Goal: Task Accomplishment & Management: Manage account settings

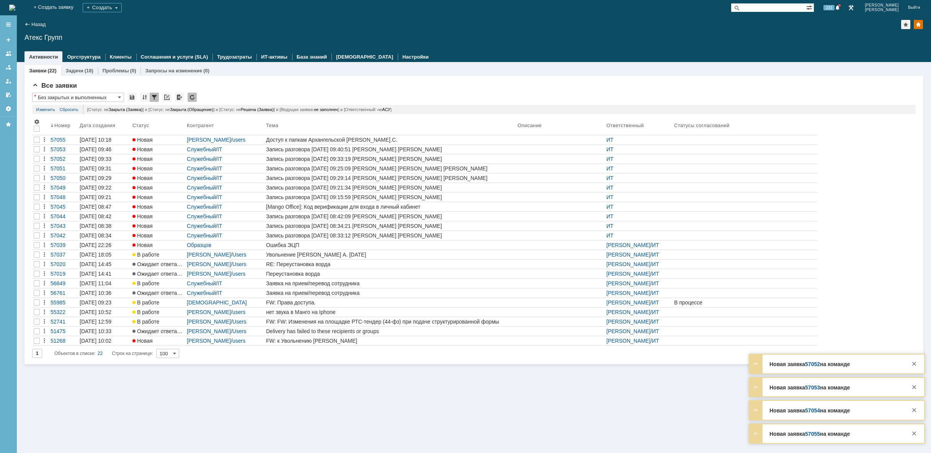
click at [15, 7] on img at bounding box center [12, 8] width 6 height 6
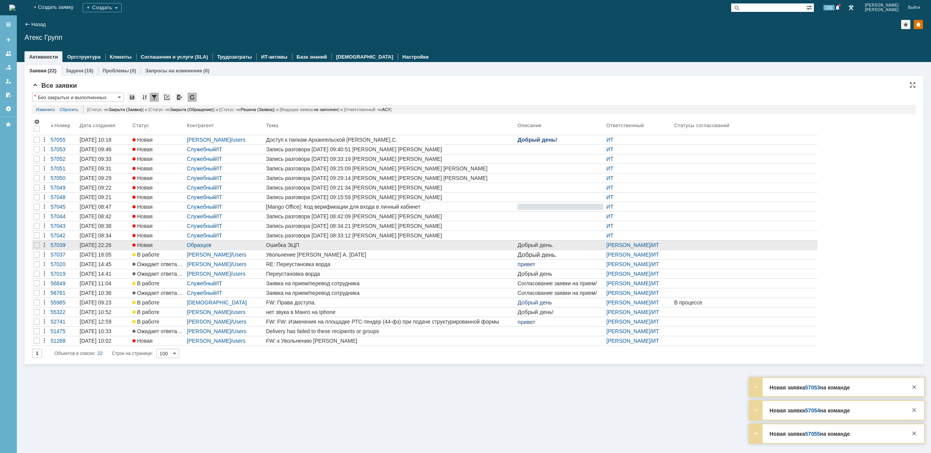
click at [303, 243] on div "Ошибка ЭЦП" at bounding box center [390, 245] width 248 height 6
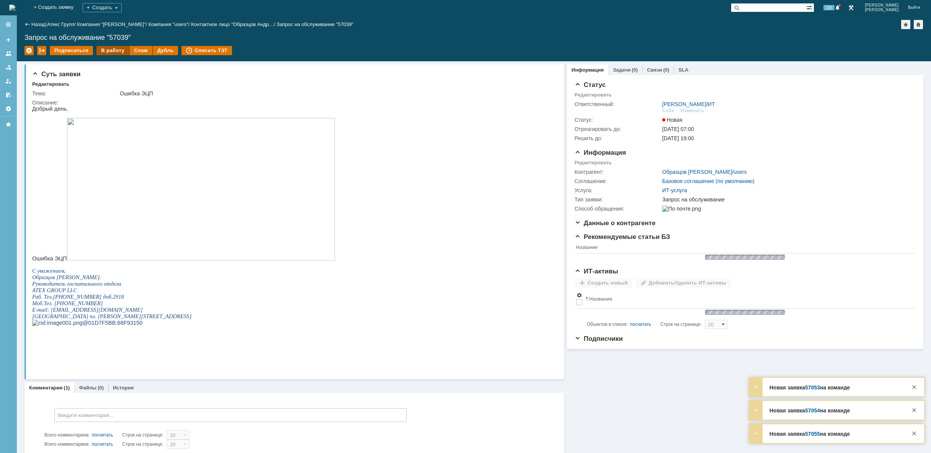
click at [117, 51] on div "В работу" at bounding box center [112, 50] width 33 height 9
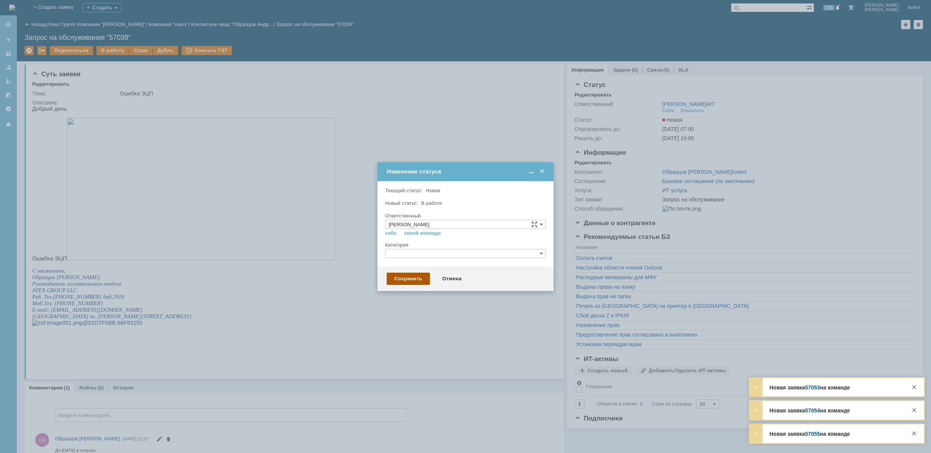
click at [401, 281] on div "Сохранить" at bounding box center [408, 279] width 43 height 12
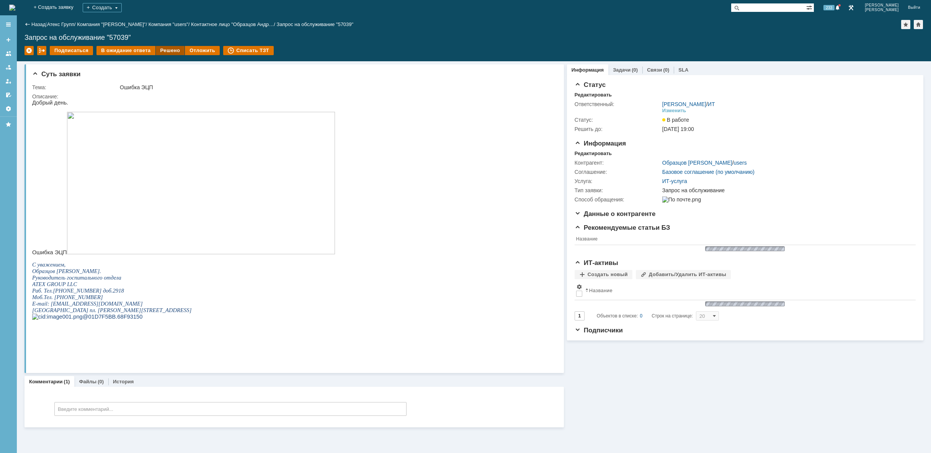
click at [163, 51] on div "Решено" at bounding box center [170, 50] width 29 height 9
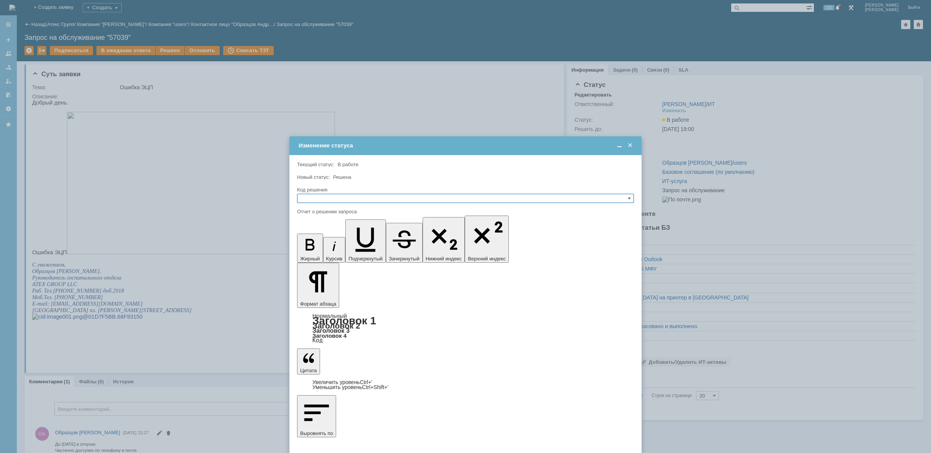
click at [400, 196] on input "text" at bounding box center [465, 198] width 337 height 9
drag, startPoint x: 357, startPoint y: 234, endPoint x: 59, endPoint y: 7, distance: 375.1
click at [358, 233] on span "Решено" at bounding box center [466, 235] width 330 height 6
type input "Решено"
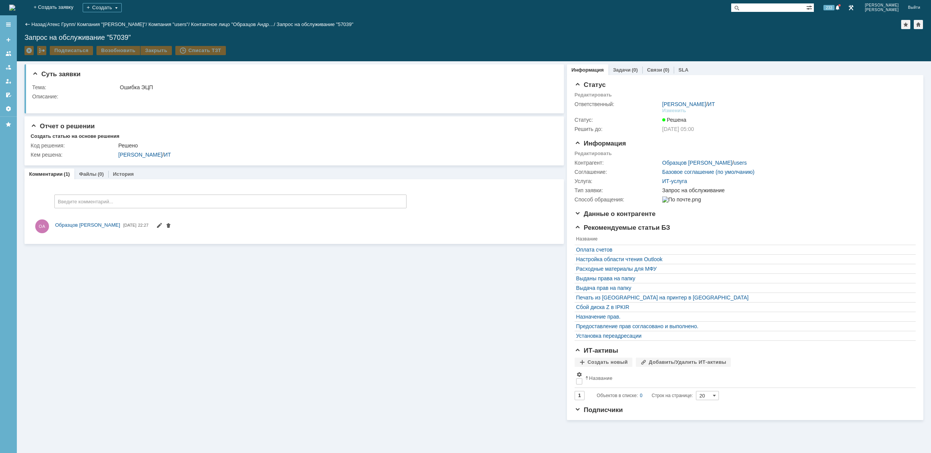
click at [15, 5] on img at bounding box center [12, 8] width 6 height 6
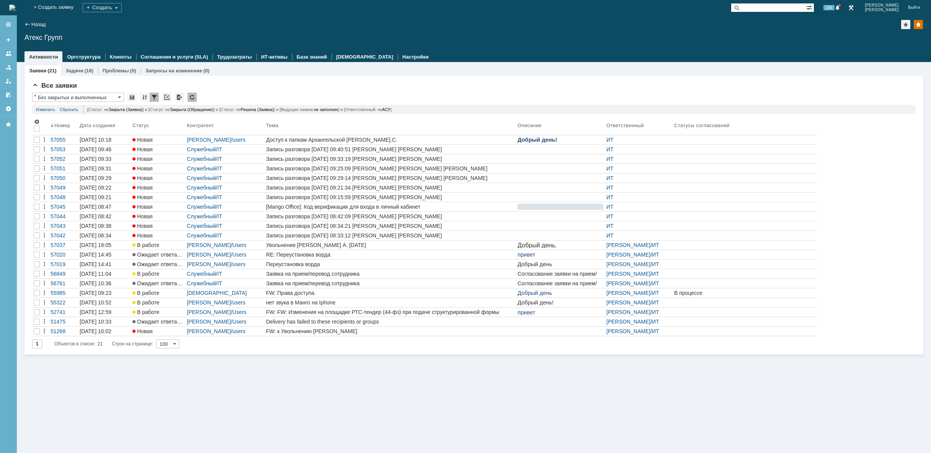
click at [15, 7] on img at bounding box center [12, 8] width 6 height 6
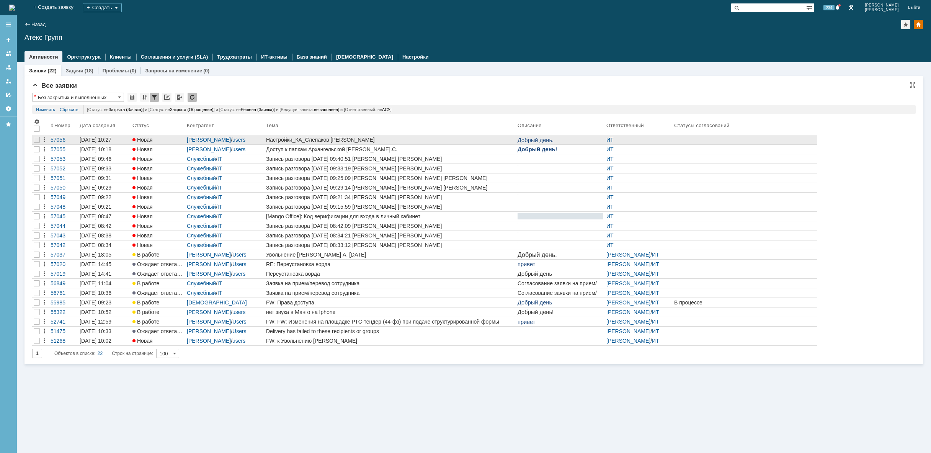
click at [395, 138] on div "Настройки_КА_Слепаков Михаил Ильич ИП" at bounding box center [390, 140] width 248 height 6
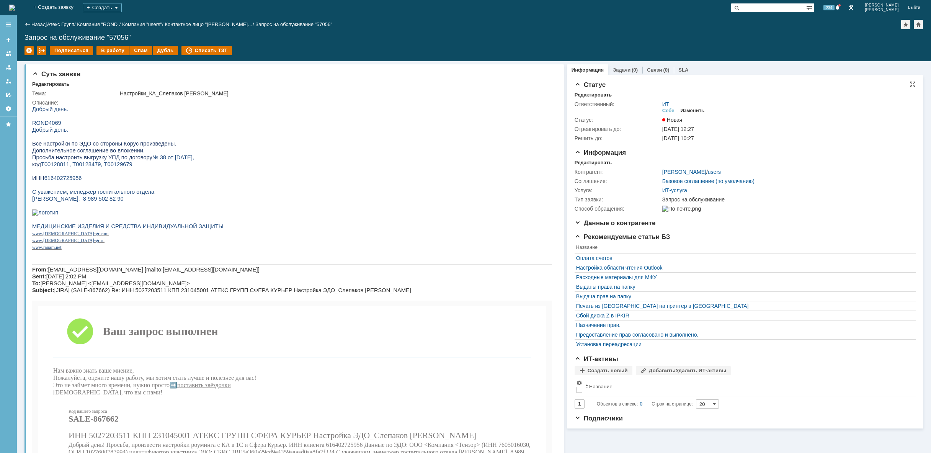
click at [684, 109] on div "Изменить" at bounding box center [693, 111] width 24 height 6
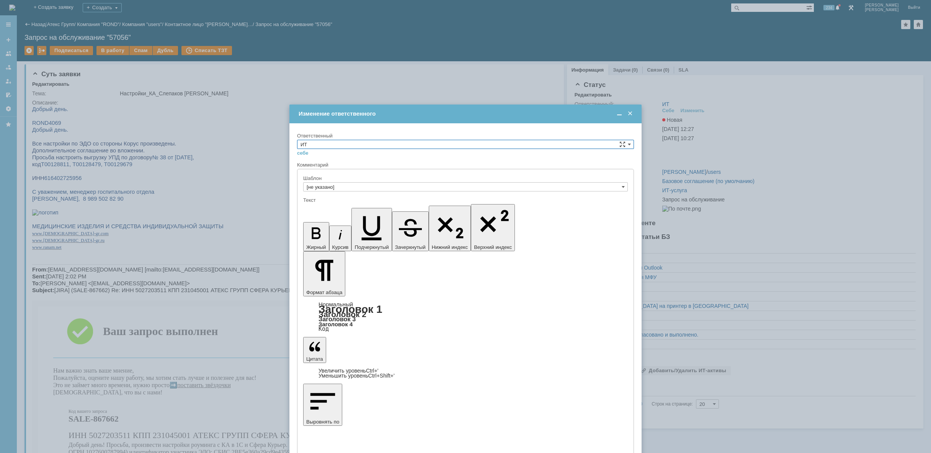
click at [546, 143] on input "ИТ" at bounding box center [465, 144] width 337 height 9
click at [351, 206] on span "АСУ" at bounding box center [466, 207] width 330 height 6
type input "АСУ"
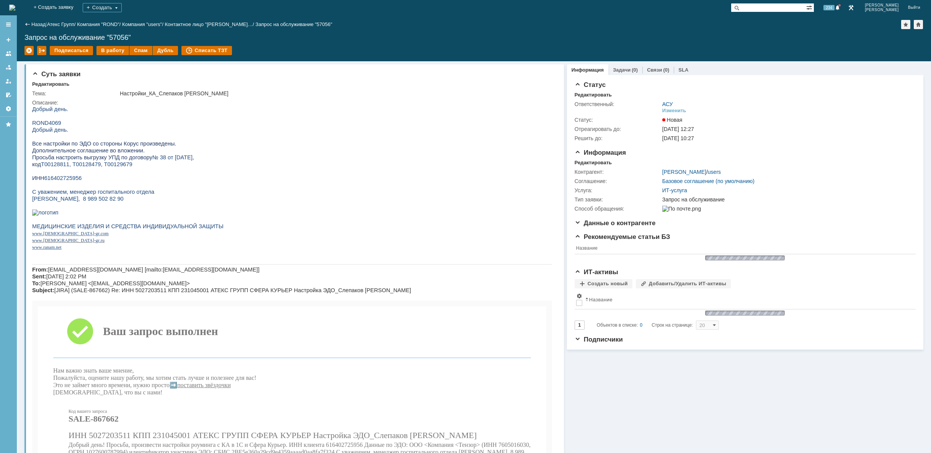
click at [15, 7] on img at bounding box center [12, 8] width 6 height 6
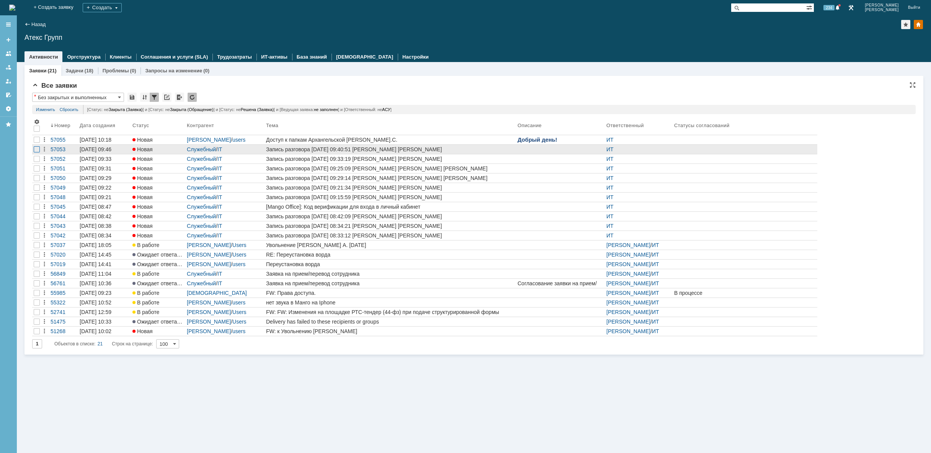
click at [37, 149] on div at bounding box center [37, 149] width 6 height 6
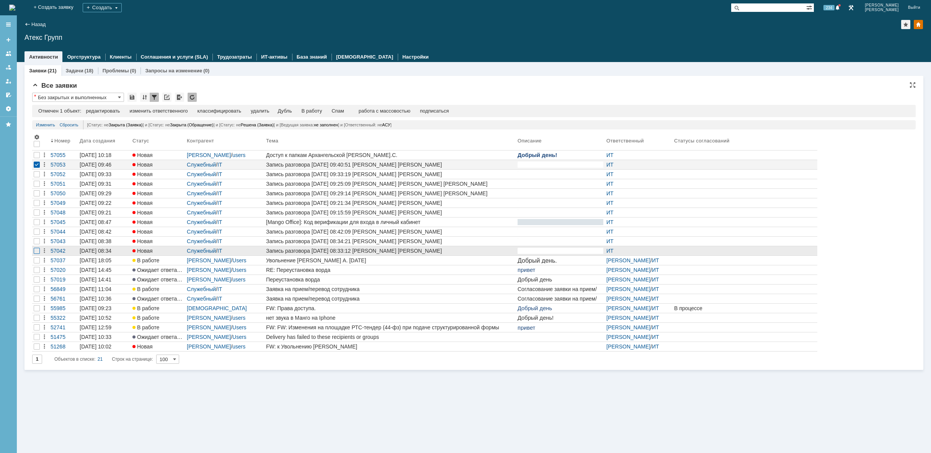
click at [37, 158] on div at bounding box center [37, 155] width 6 height 6
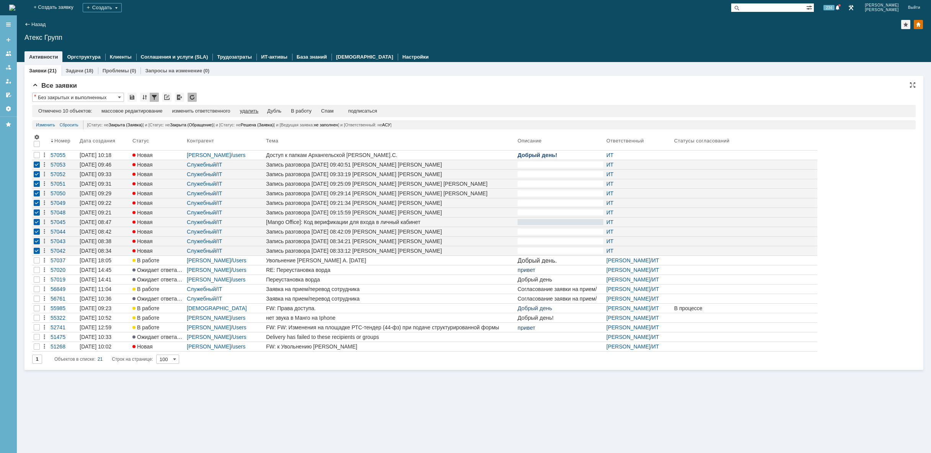
click at [258, 111] on div "удалить" at bounding box center [249, 111] width 18 height 6
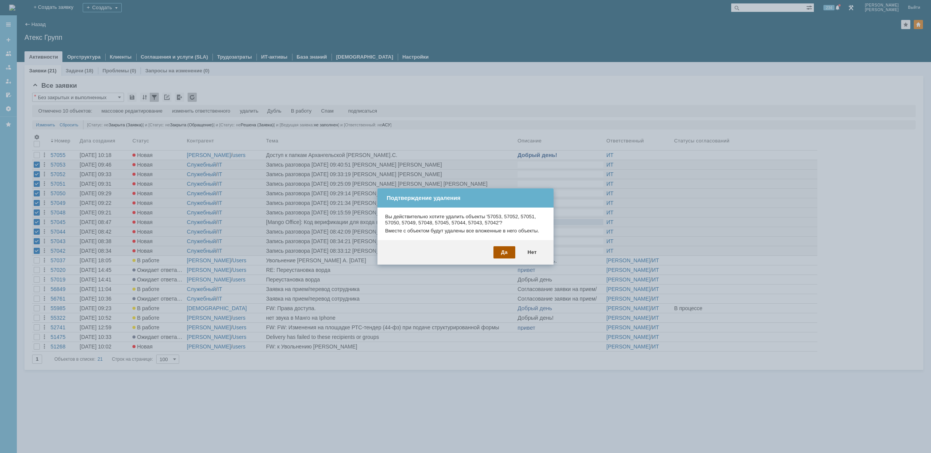
click at [508, 252] on div "Да" at bounding box center [504, 252] width 22 height 12
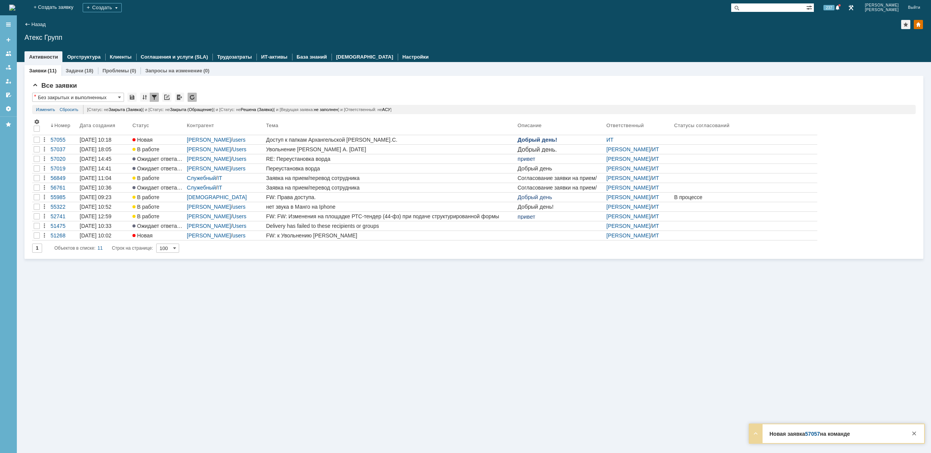
click at [15, 10] on img at bounding box center [12, 8] width 6 height 6
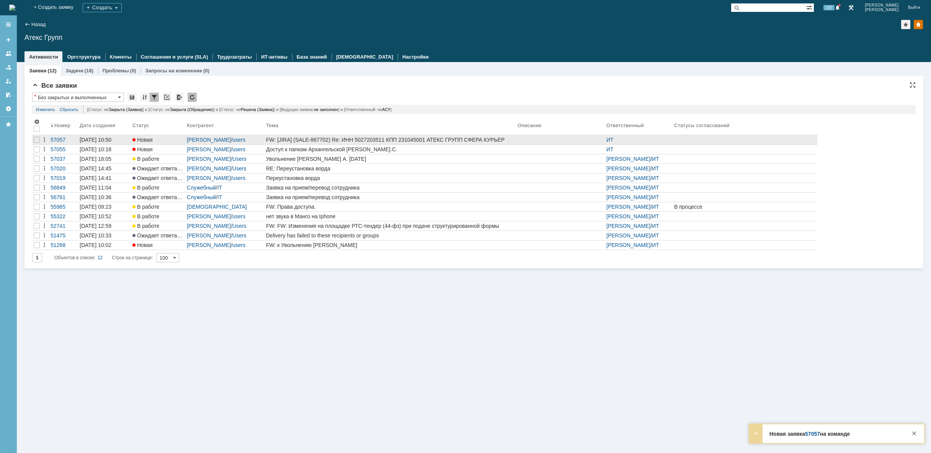
click at [324, 137] on div "FW: [JIRA] (SALE-867702) Re: ИНН 5027203511 КПП 231045001 АТЕКС ГРУПП СФЕРА КУР…" at bounding box center [390, 140] width 248 height 6
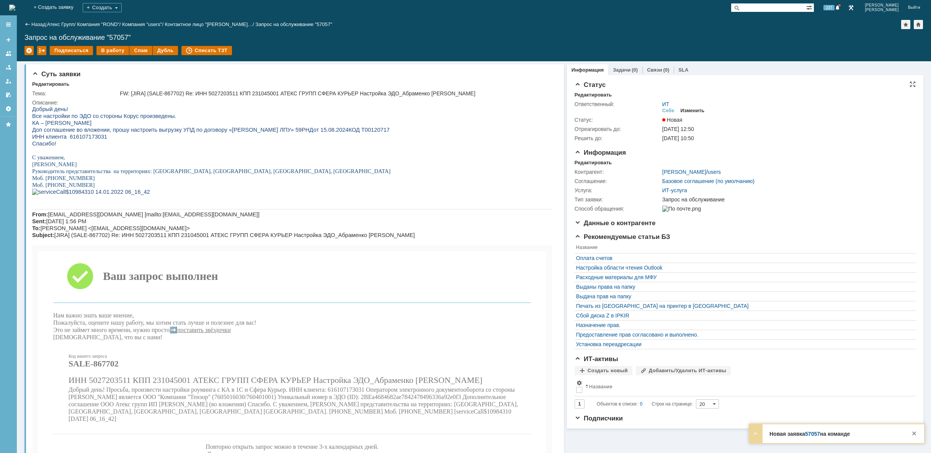
click at [697, 112] on div "Изменить" at bounding box center [693, 111] width 24 height 6
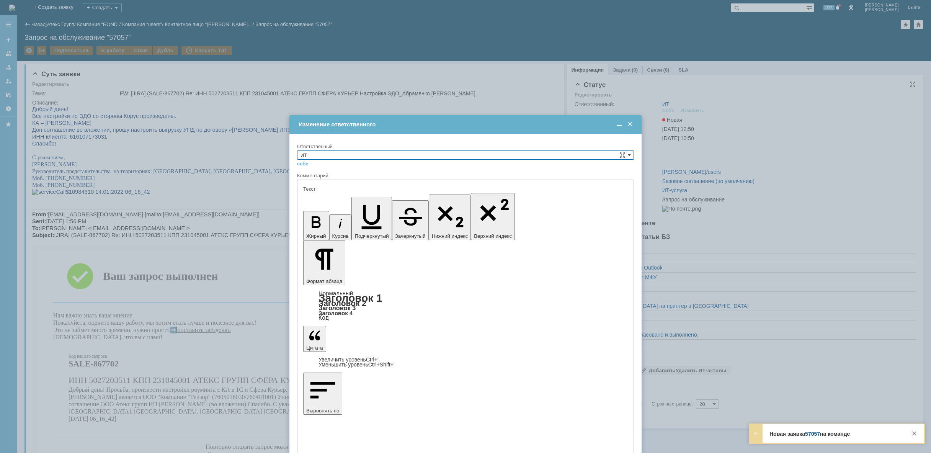
type input "[не указано]"
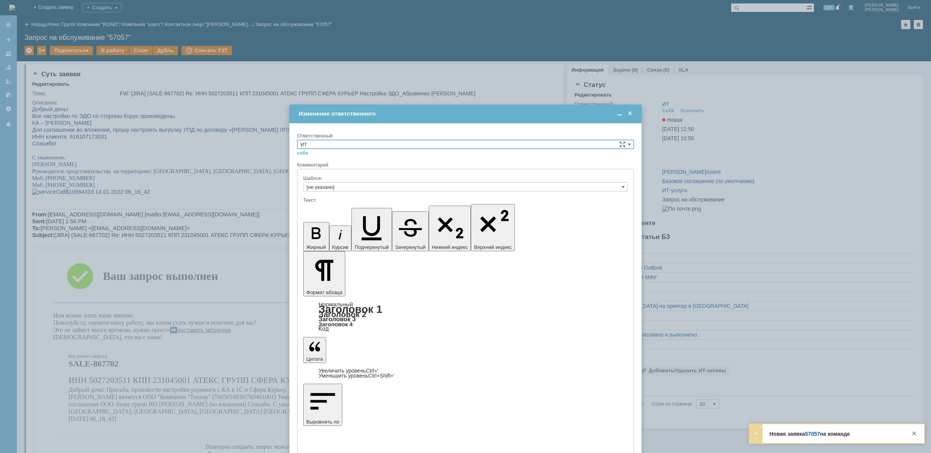
click at [435, 144] on input "ИТ" at bounding box center [465, 144] width 337 height 9
click at [373, 206] on span "АСУ" at bounding box center [466, 207] width 330 height 6
type input "АСУ"
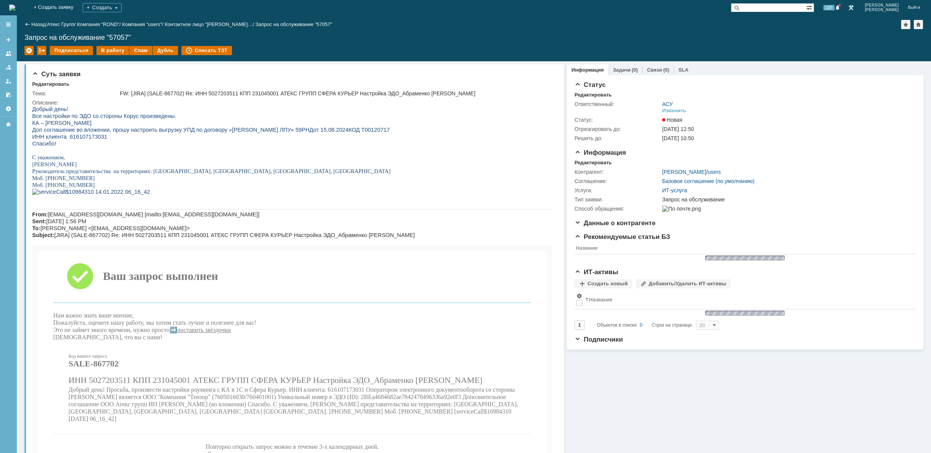
click at [15, 7] on img at bounding box center [12, 8] width 6 height 6
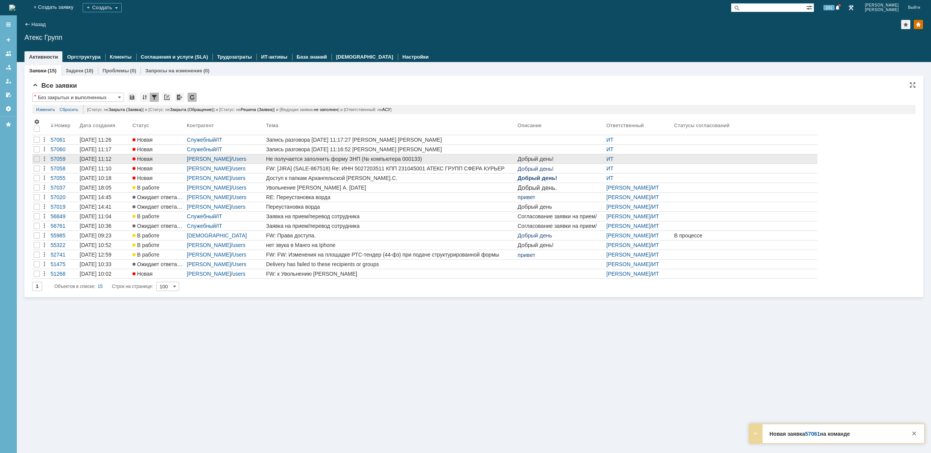
click at [353, 159] on div "Не получается заполнить форму ЗНП (№ компьютера 000133)" at bounding box center [390, 159] width 248 height 6
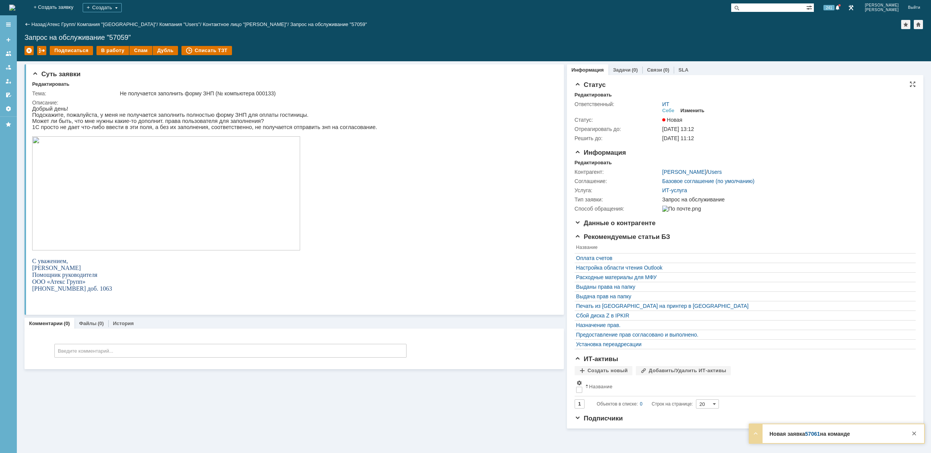
click at [695, 110] on div "Изменить" at bounding box center [693, 111] width 24 height 6
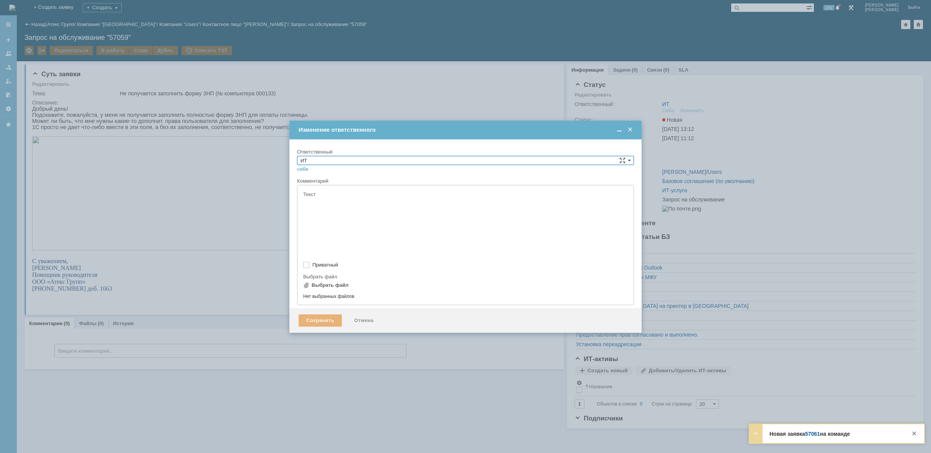
type input "[не указано]"
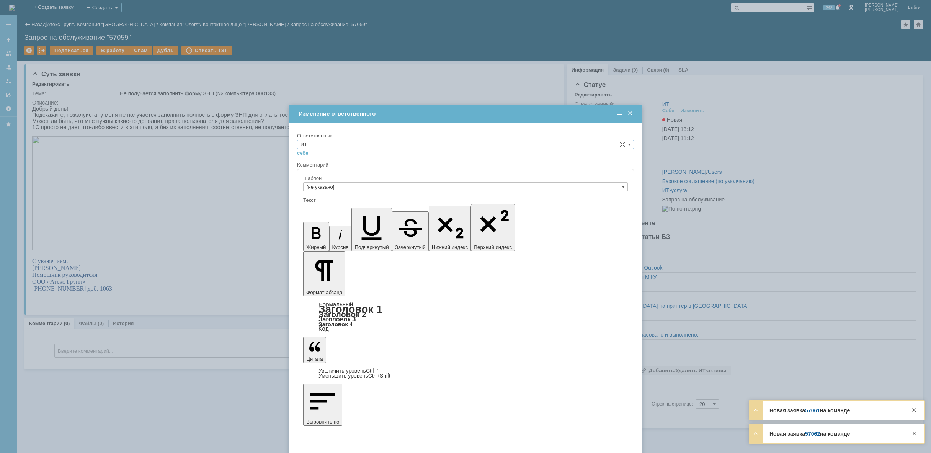
click at [504, 142] on input "ИТ" at bounding box center [465, 144] width 337 height 9
click at [382, 211] on div "АСУ" at bounding box center [465, 207] width 336 height 8
type input "АСУ"
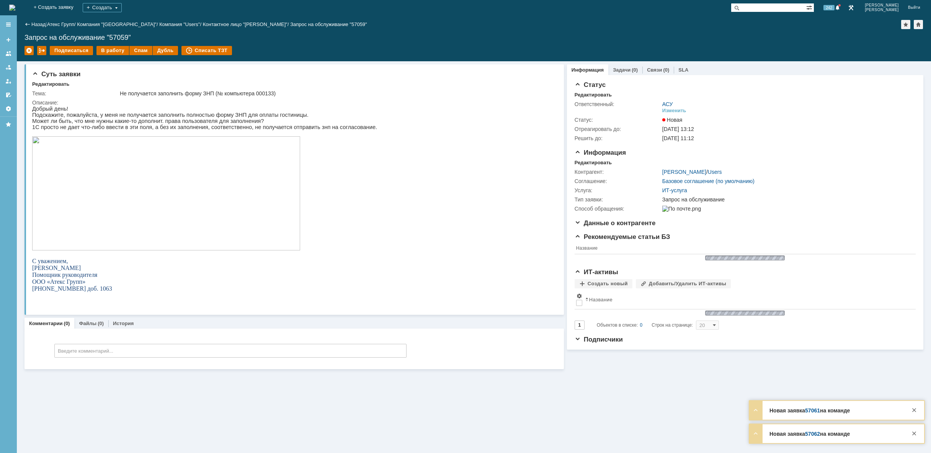
click at [15, 7] on img at bounding box center [12, 8] width 6 height 6
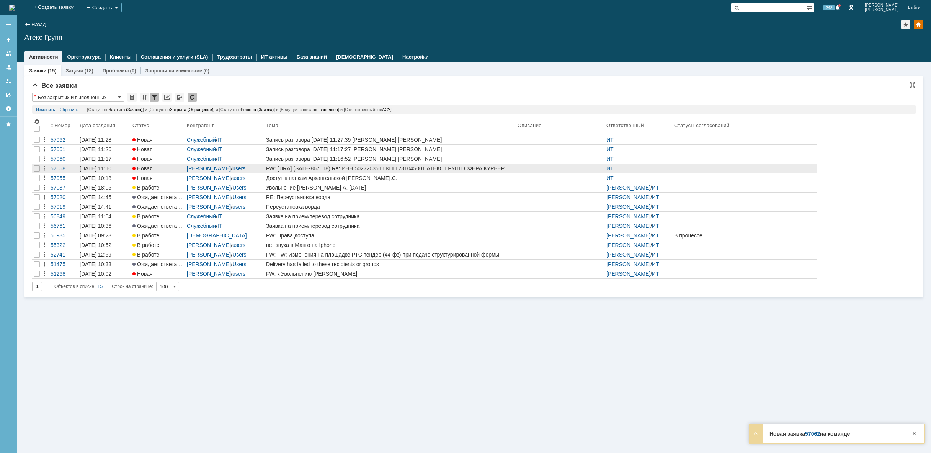
click at [306, 168] on div "FW: [JIRA] (SALE-867518) Re: ИНН 5027203511 КПП 231045001 АТЕКС ГРУПП СФЕРА КУР…" at bounding box center [390, 168] width 248 height 6
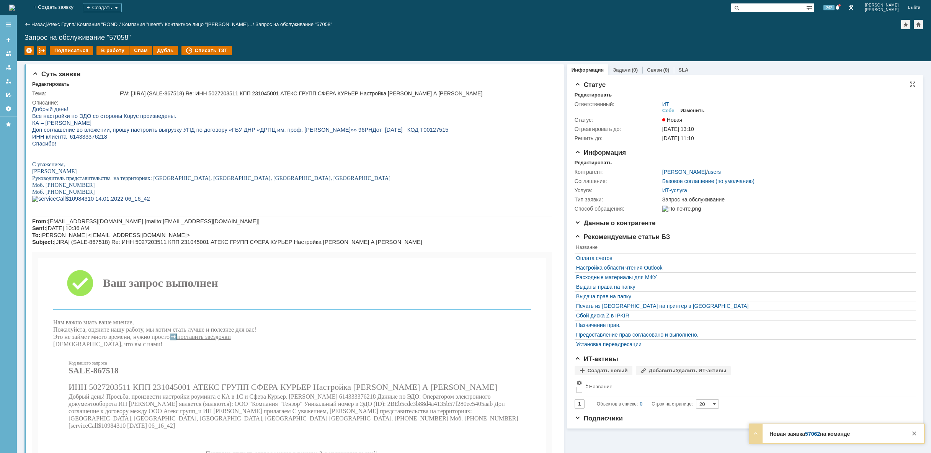
click at [695, 109] on div "Изменить" at bounding box center [693, 111] width 24 height 6
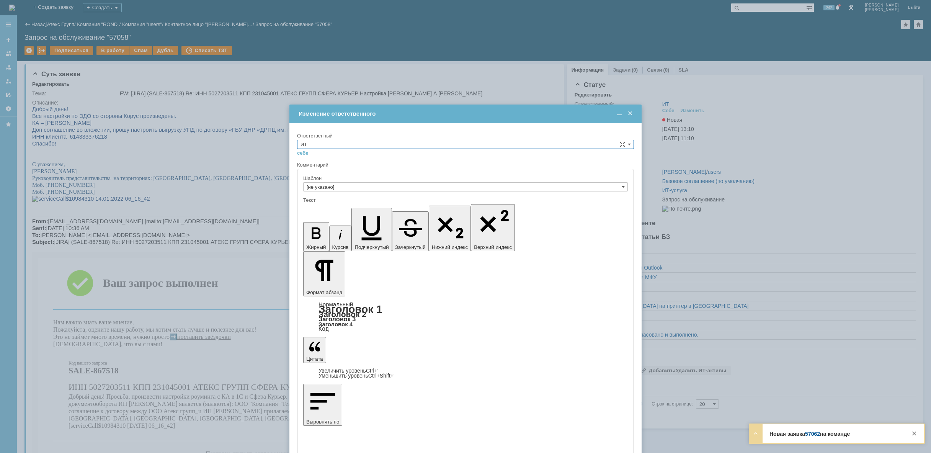
click at [343, 143] on input "ИТ" at bounding box center [465, 144] width 337 height 9
click at [320, 208] on span "АСУ" at bounding box center [466, 207] width 330 height 6
type input "АСУ"
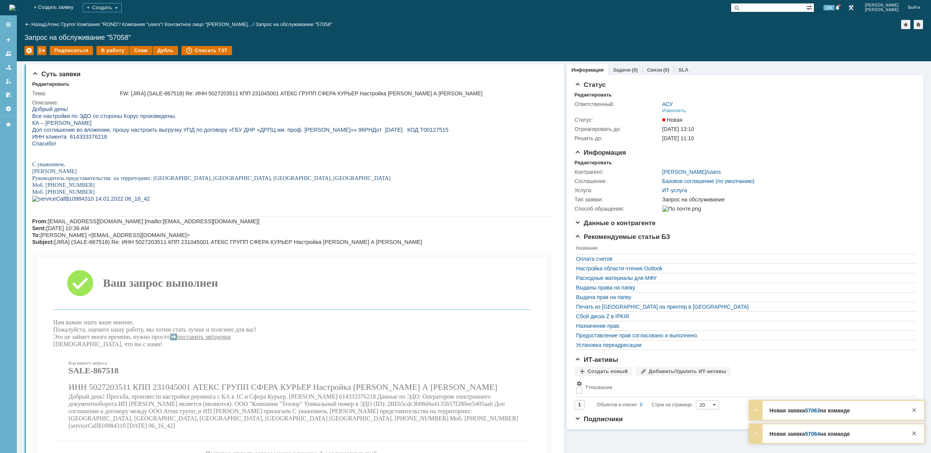
click at [15, 5] on img at bounding box center [12, 8] width 6 height 6
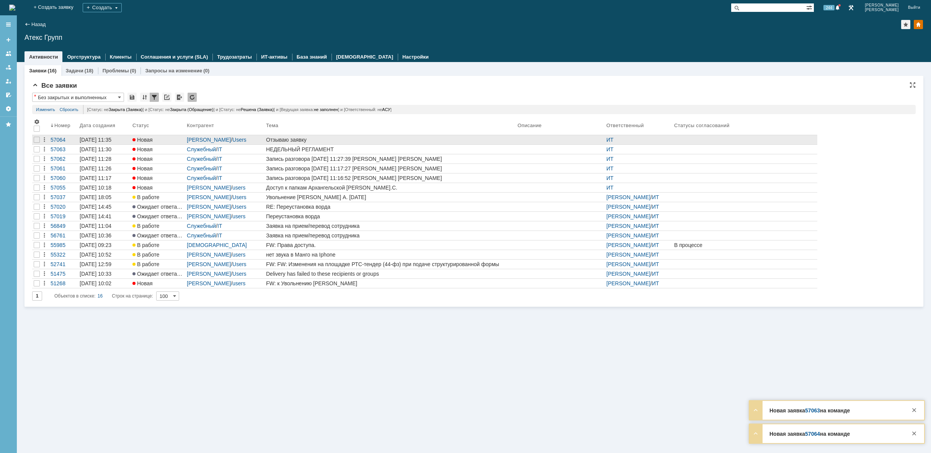
click at [347, 138] on div "Отзываю заявку" at bounding box center [390, 140] width 248 height 6
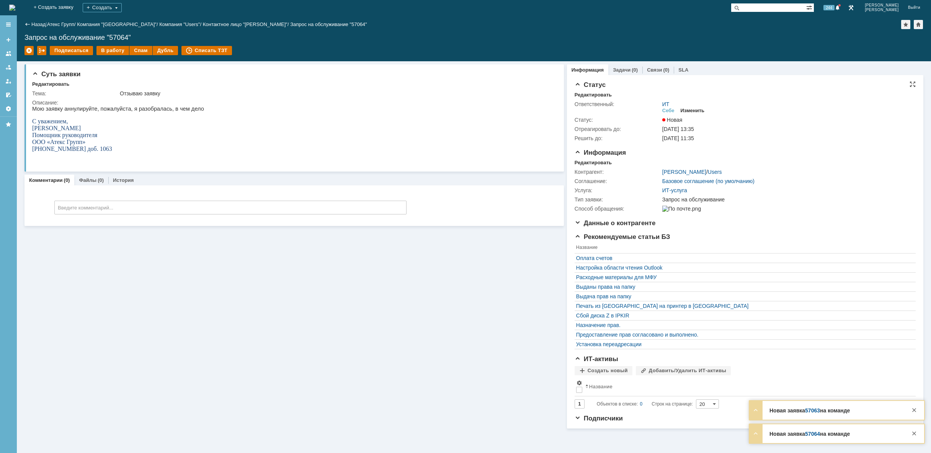
click at [689, 110] on div "Изменить" at bounding box center [693, 111] width 24 height 6
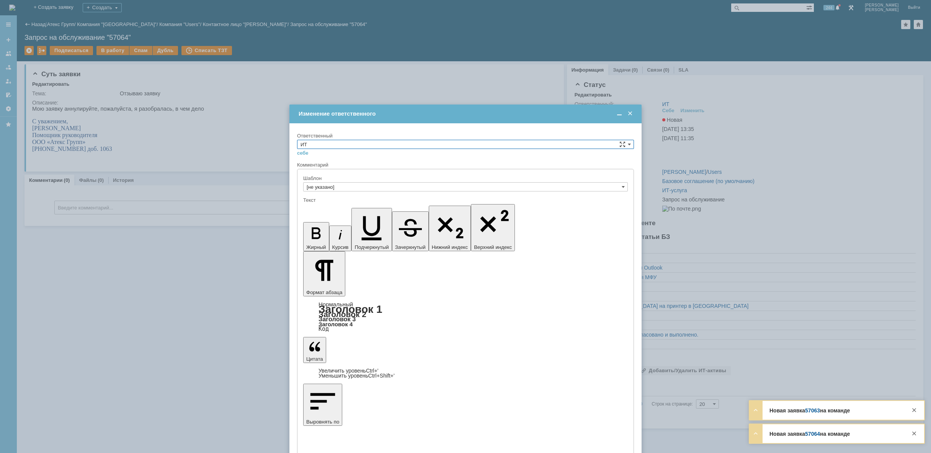
click at [324, 143] on input "ИТ" at bounding box center [465, 144] width 337 height 9
click at [322, 204] on div "АСУ" at bounding box center [465, 207] width 336 height 8
type input "АСУ"
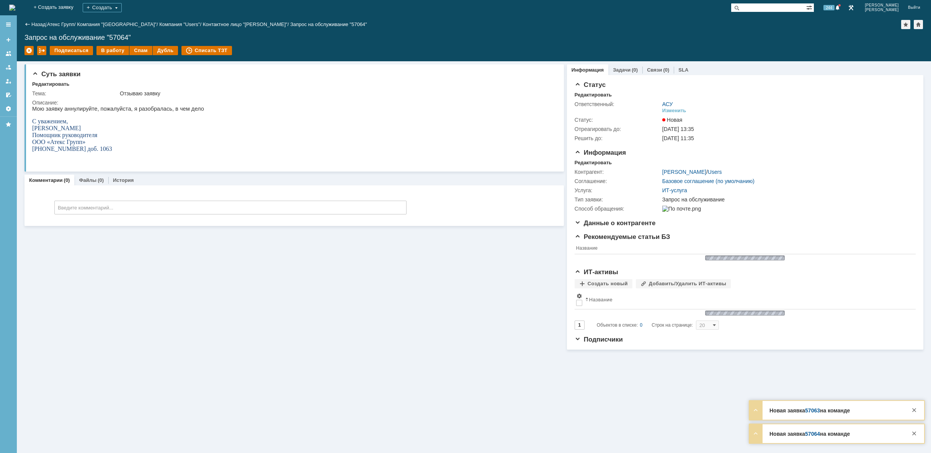
click at [15, 7] on img at bounding box center [12, 8] width 6 height 6
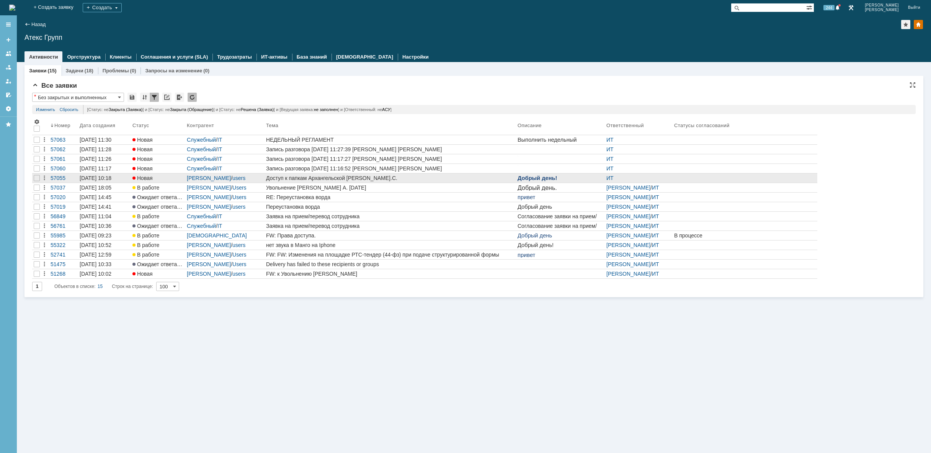
click at [328, 180] on div "Доступ к папкам Архангельской И.С." at bounding box center [390, 178] width 248 height 6
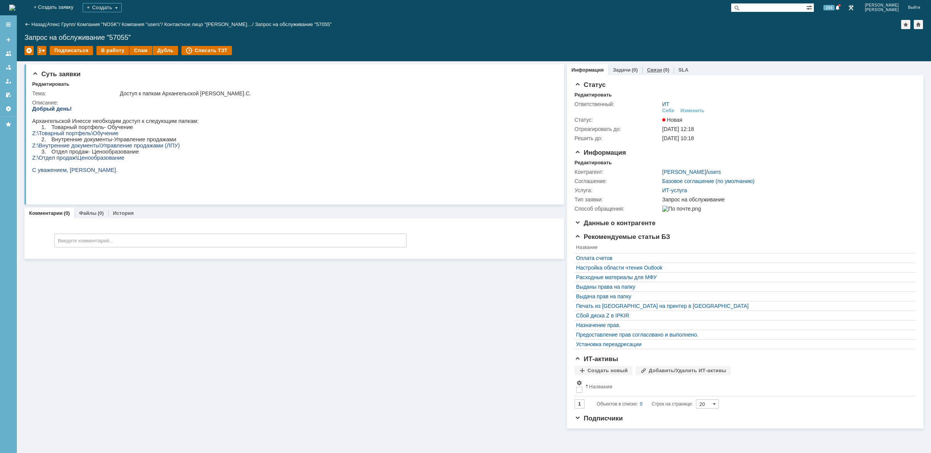
click at [647, 69] on link "Связи" at bounding box center [654, 70] width 15 height 6
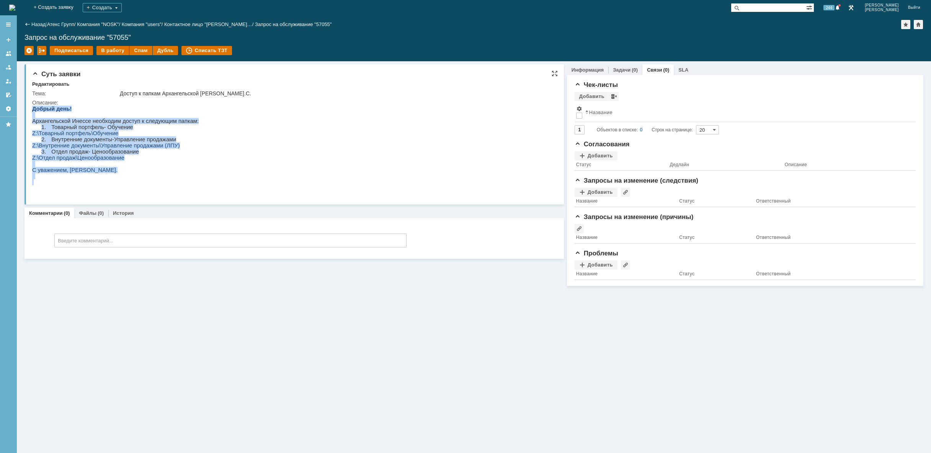
drag, startPoint x: 131, startPoint y: 189, endPoint x: -46, endPoint y: 45, distance: 227.7
click at [32, 106] on html "Добрый день! Архангельской Инессе необходим доступ к следующим папкам: 1. Товар…" at bounding box center [292, 146] width 520 height 80
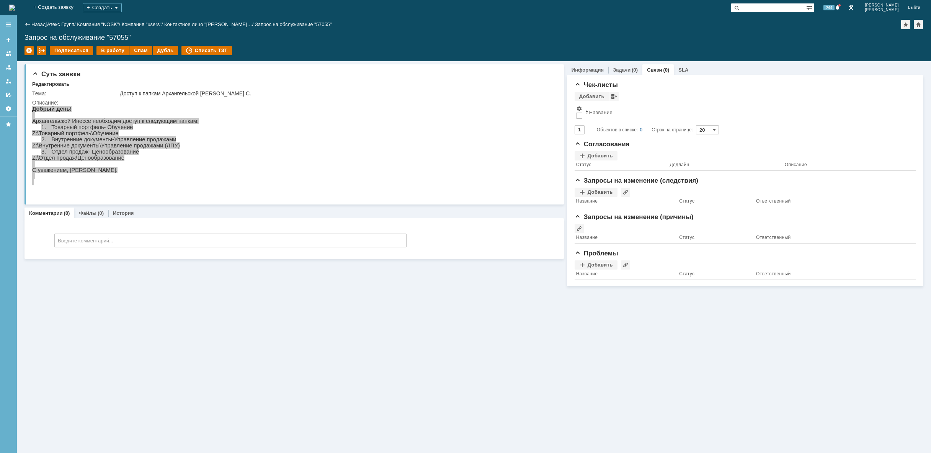
drag, startPoint x: 317, startPoint y: 389, endPoint x: 321, endPoint y: 394, distance: 6.8
click at [321, 394] on div "Суть заявки Редактировать Тема: Доступ к папкам Архангельской И.С. Описание: Ко…" at bounding box center [474, 257] width 914 height 392
click at [804, 343] on div "Суть заявки Редактировать Тема: Доступ к папкам Архангельской И.С. Описание: Ко…" at bounding box center [474, 257] width 914 height 392
click at [15, 10] on img at bounding box center [12, 8] width 6 height 6
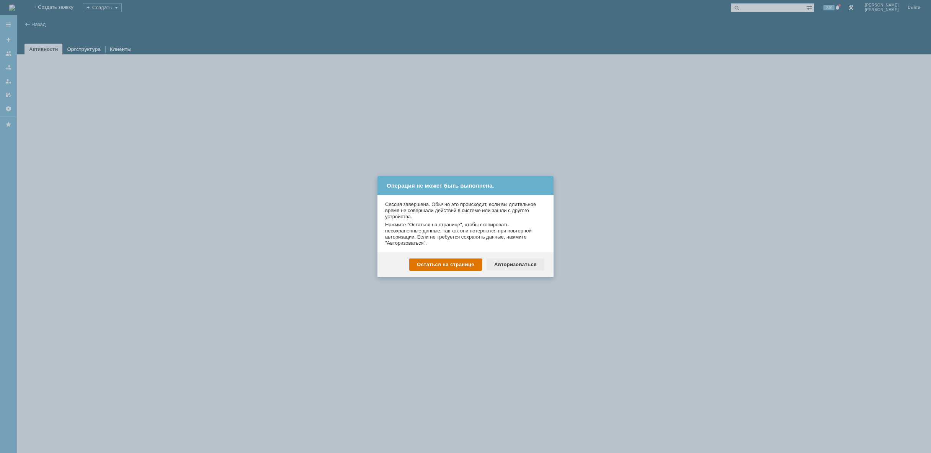
click at [519, 265] on div "Авторизоваться" at bounding box center [516, 264] width 58 height 12
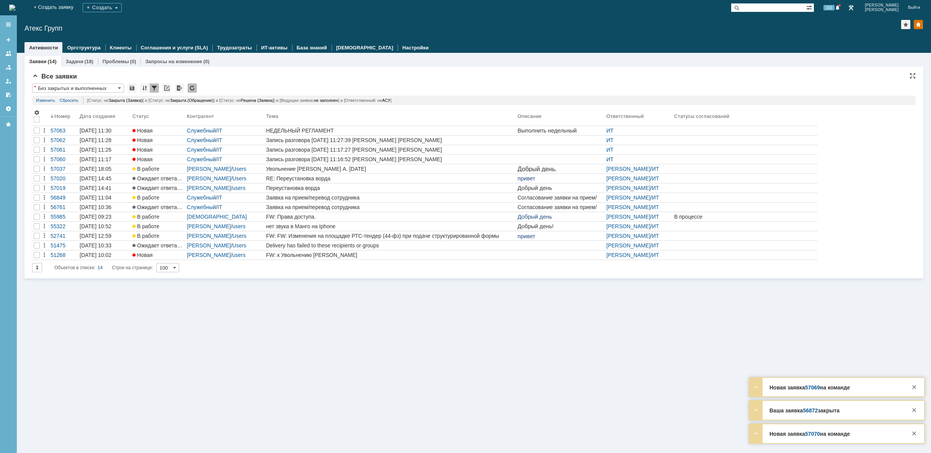
click at [15, 7] on img at bounding box center [12, 8] width 6 height 6
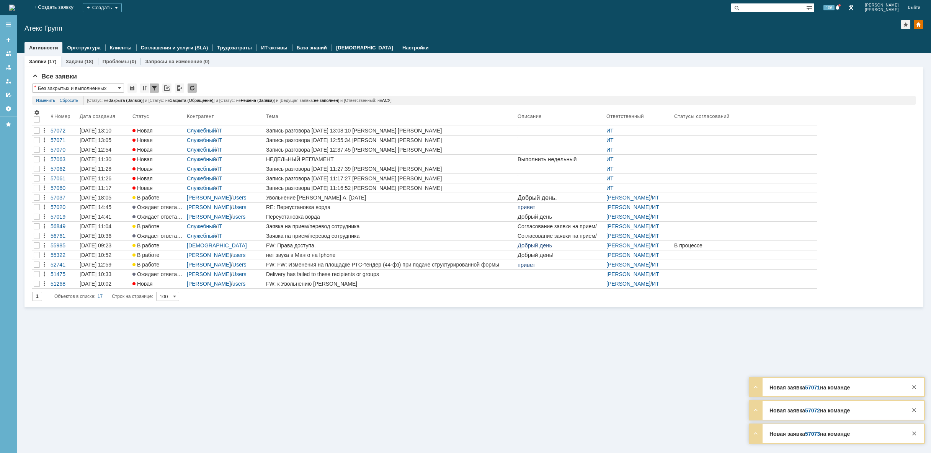
click at [15, 8] on img at bounding box center [12, 8] width 6 height 6
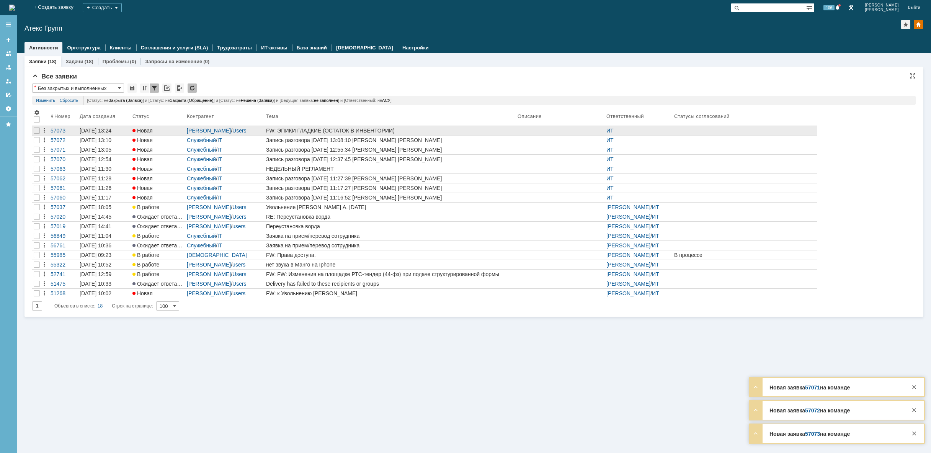
click at [363, 132] on div "FW: ЭПИКИ ГЛАДКИЕ (ОСТАТОК В ИНВЕНТОРИИ)" at bounding box center [390, 130] width 248 height 6
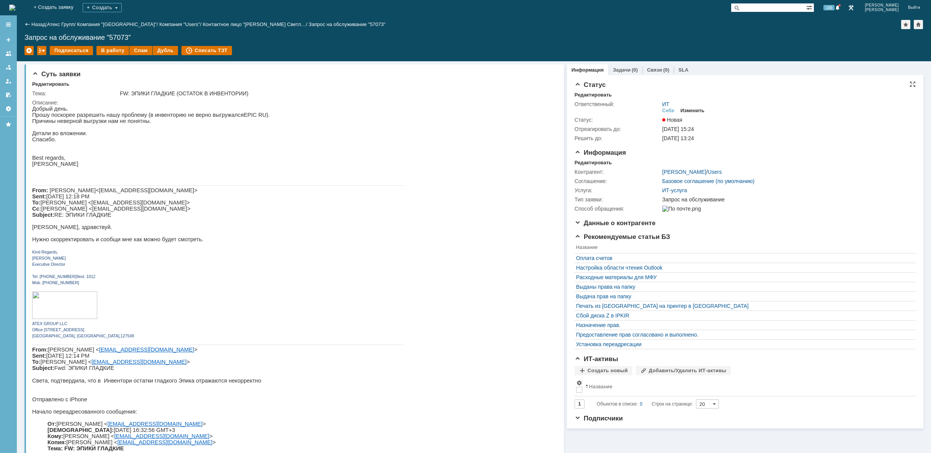
click at [693, 112] on div "Изменить" at bounding box center [693, 111] width 24 height 6
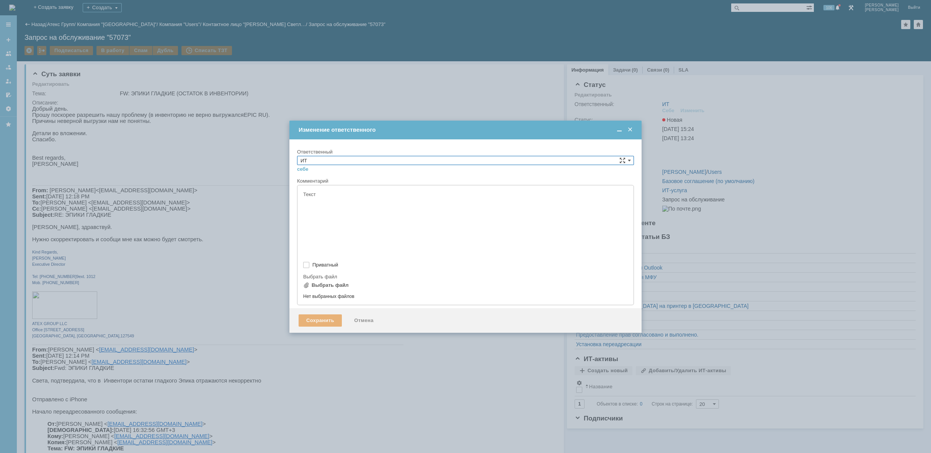
type input "[не указано]"
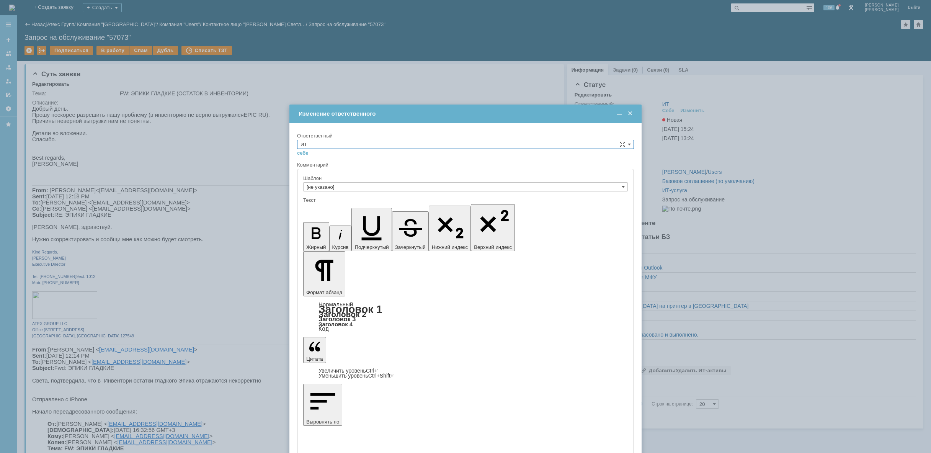
click at [509, 147] on input "ИТ" at bounding box center [465, 144] width 337 height 9
click at [369, 207] on span "АСУ" at bounding box center [466, 207] width 330 height 6
type input "АСУ"
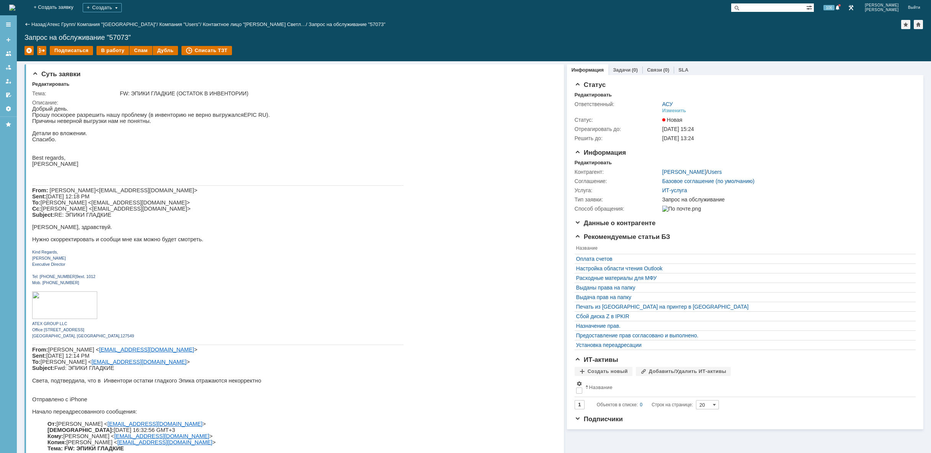
click at [15, 5] on img at bounding box center [12, 8] width 6 height 6
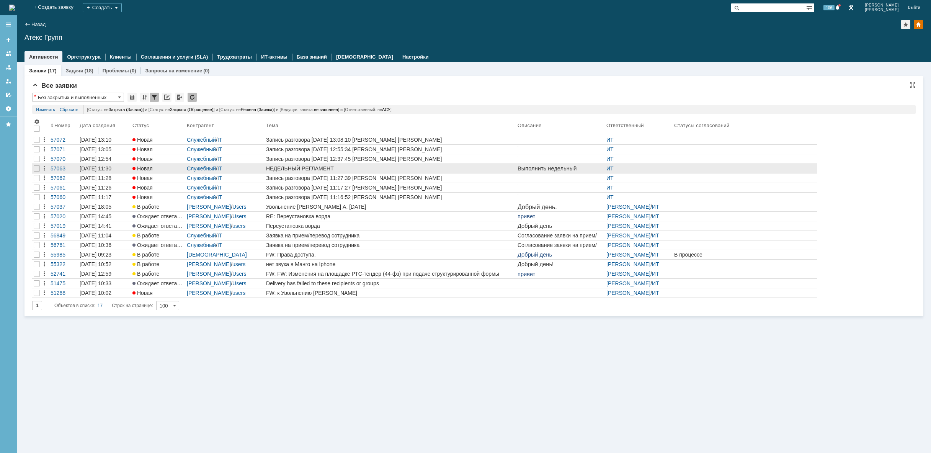
click at [309, 167] on div "НЕДЕЛЬНЫЙ РЕГЛАМЕНТ" at bounding box center [390, 168] width 248 height 6
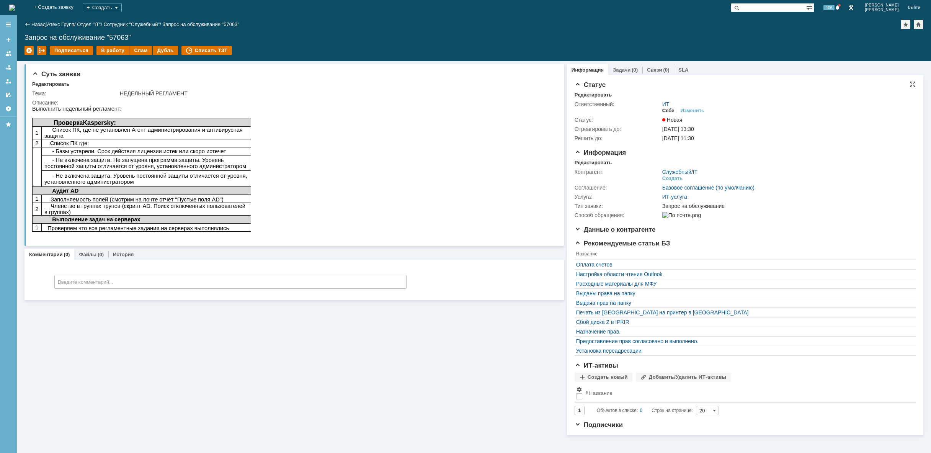
click at [669, 111] on div "Себе" at bounding box center [668, 111] width 12 height 6
click at [15, 8] on img at bounding box center [12, 8] width 6 height 6
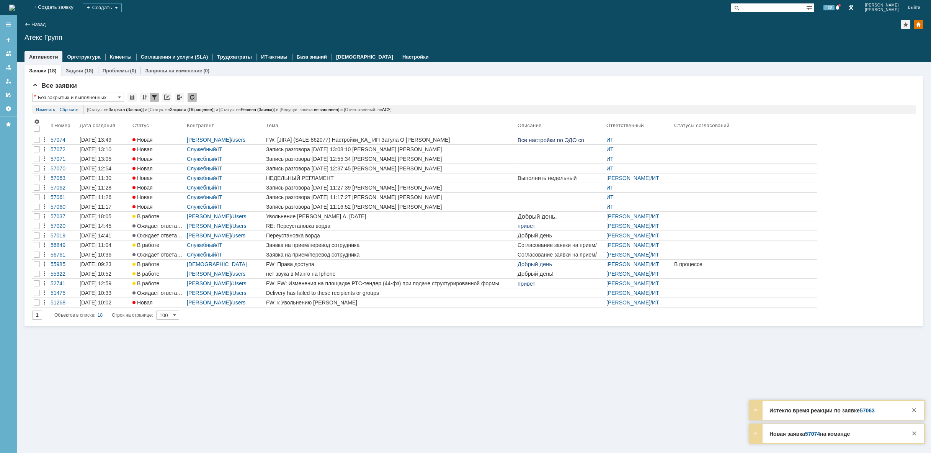
click at [15, 7] on img at bounding box center [12, 8] width 6 height 6
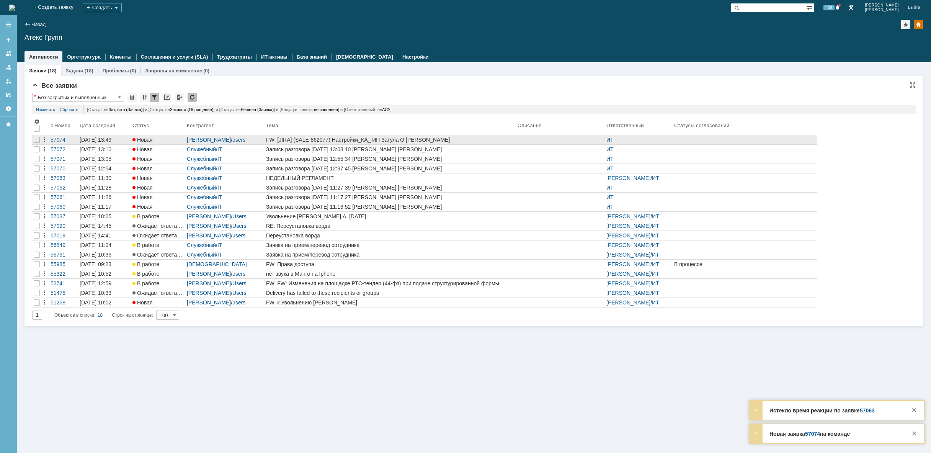
click at [356, 140] on div "FW: [JIRA] (SALE-862077) Настройки_КА_ ИП Затула О [PERSON_NAME]" at bounding box center [390, 140] width 248 height 6
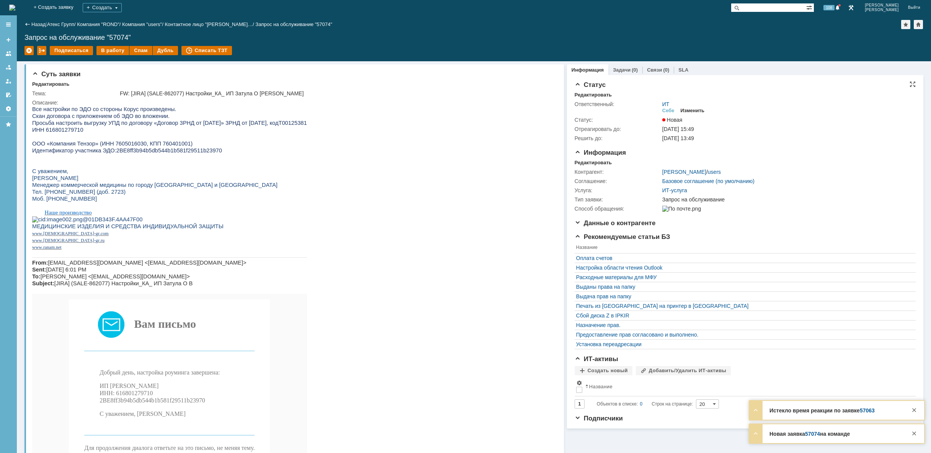
click at [691, 108] on div "Изменить" at bounding box center [693, 111] width 24 height 6
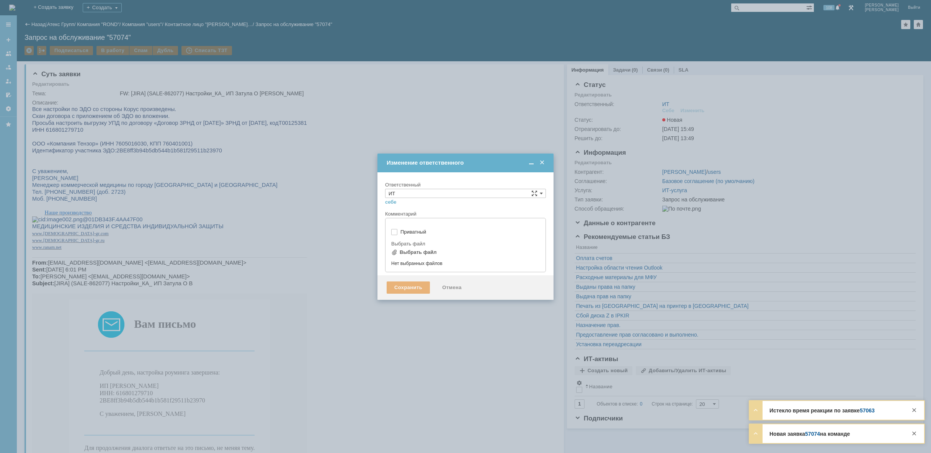
type input "[не указано]"
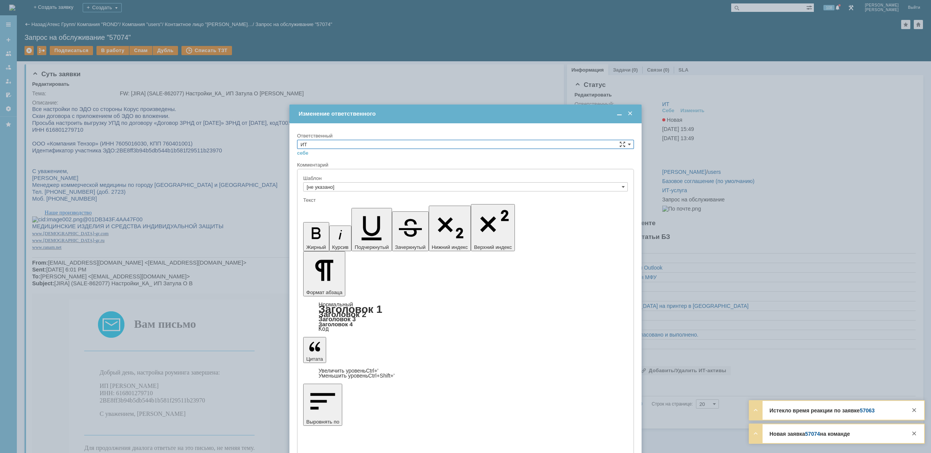
click at [391, 141] on input "ИТ" at bounding box center [465, 144] width 337 height 9
click at [340, 209] on span "АСУ" at bounding box center [466, 207] width 330 height 6
type input "АСУ"
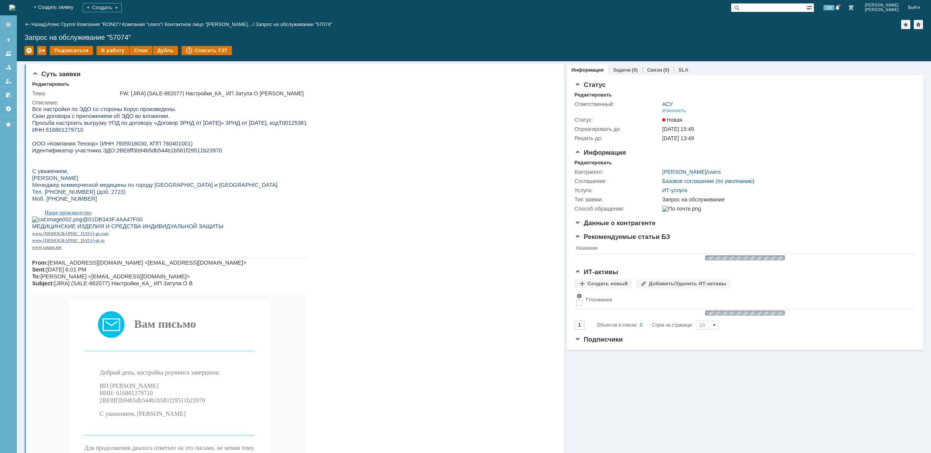
click at [15, 5] on img at bounding box center [12, 8] width 6 height 6
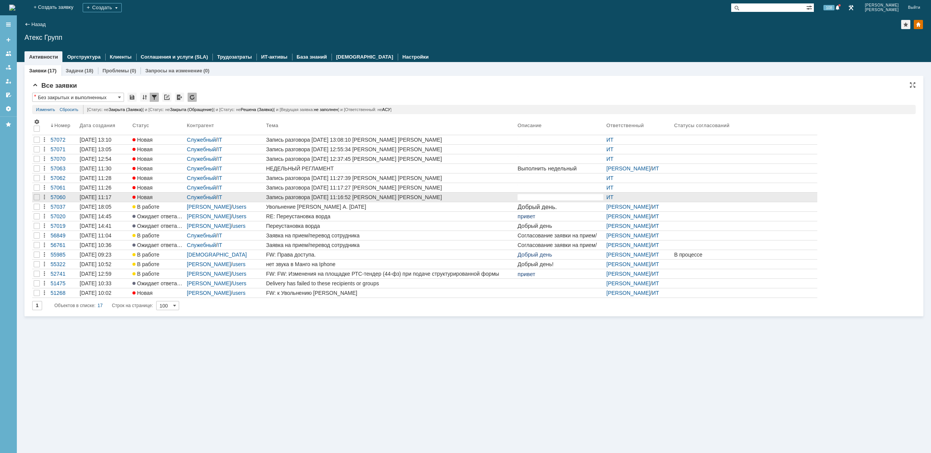
click at [33, 196] on div at bounding box center [36, 197] width 9 height 9
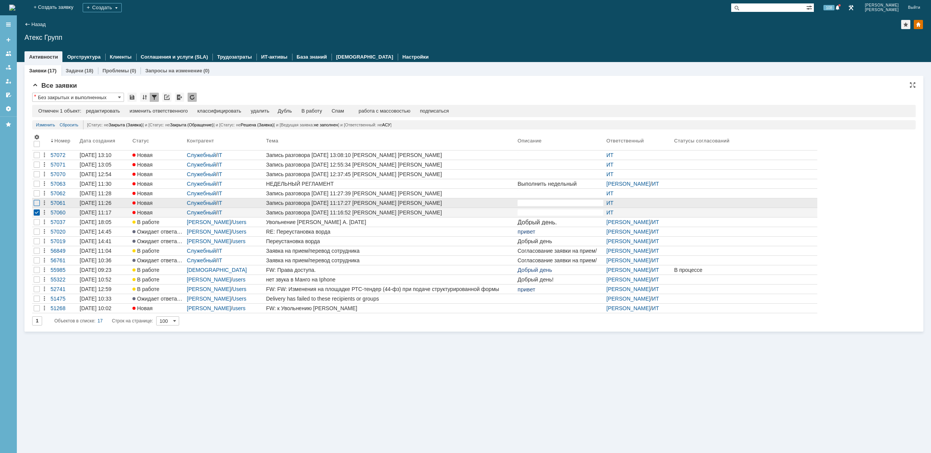
click at [36, 168] on div at bounding box center [37, 165] width 6 height 6
click at [36, 158] on div at bounding box center [37, 155] width 6 height 6
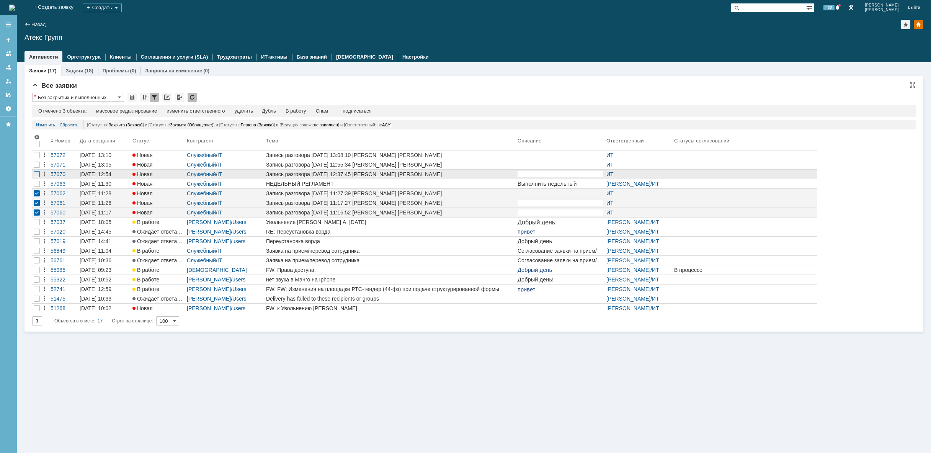
click at [37, 158] on div at bounding box center [37, 155] width 6 height 6
click at [38, 165] on div at bounding box center [37, 165] width 6 height 6
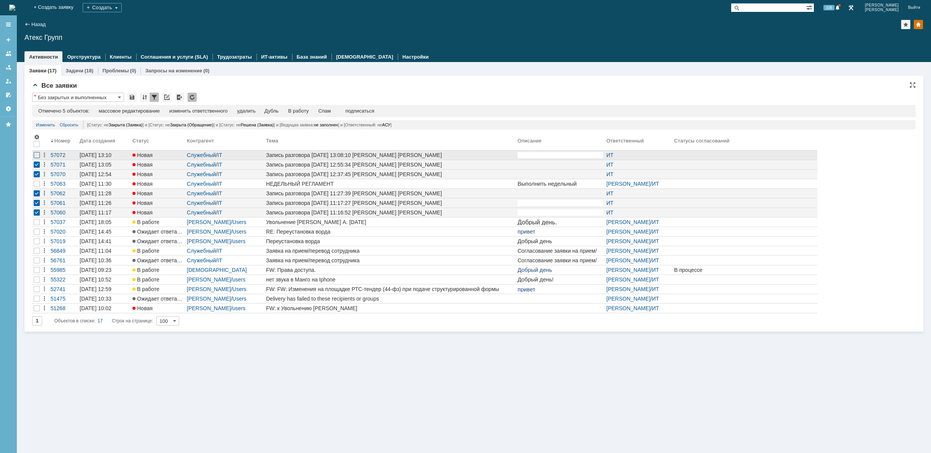
click at [38, 157] on div at bounding box center [37, 155] width 6 height 6
click at [255, 111] on div "удалить" at bounding box center [246, 111] width 18 height 6
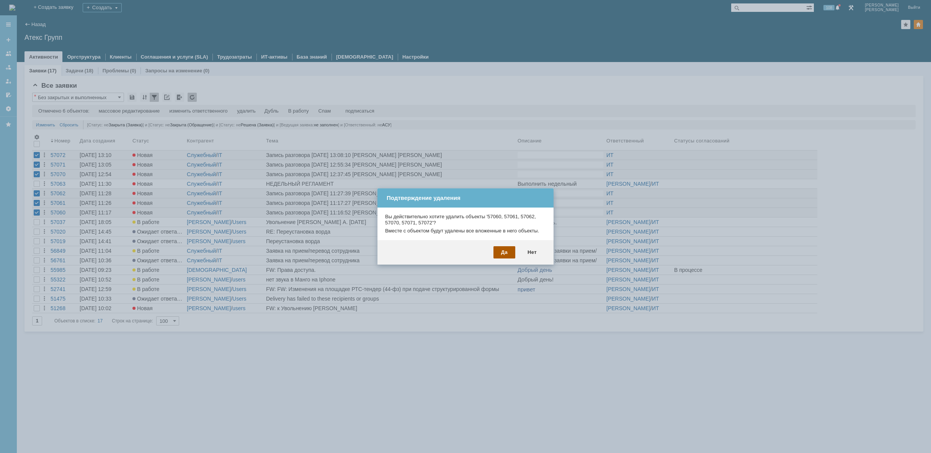
click at [500, 248] on div "Да" at bounding box center [504, 252] width 22 height 12
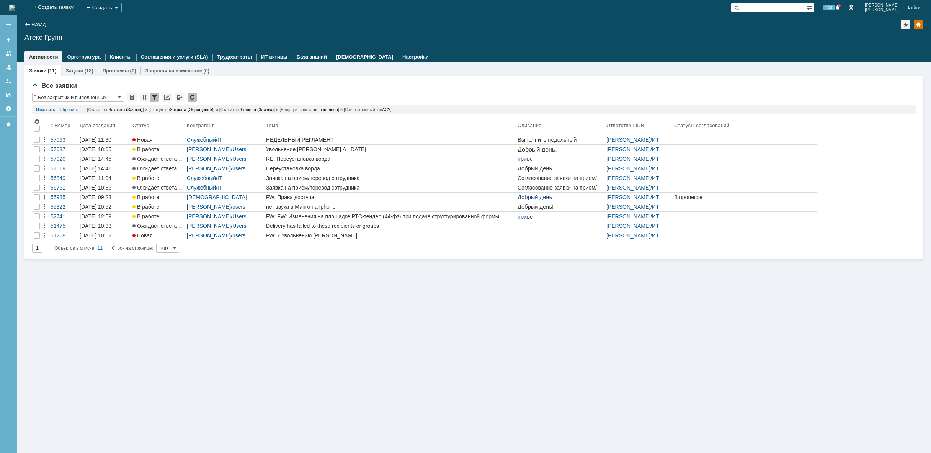
click at [474, 342] on div "Заявки (11) Задачи (18) Проблемы (0) Запросы на изменение (0) Все заявки * Без …" at bounding box center [474, 257] width 914 height 391
click at [15, 7] on img at bounding box center [12, 8] width 6 height 6
click at [15, 8] on img at bounding box center [12, 8] width 6 height 6
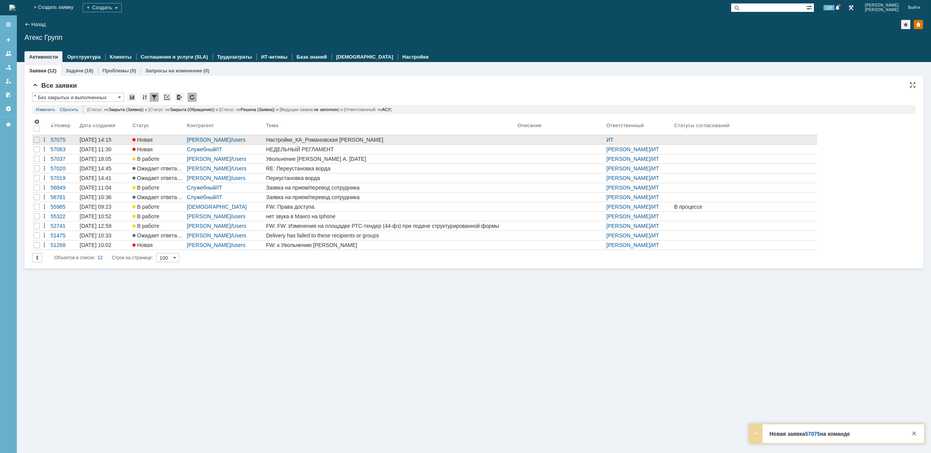
click at [380, 139] on div "Настройки_КА_Романовская [PERSON_NAME]" at bounding box center [390, 140] width 248 height 6
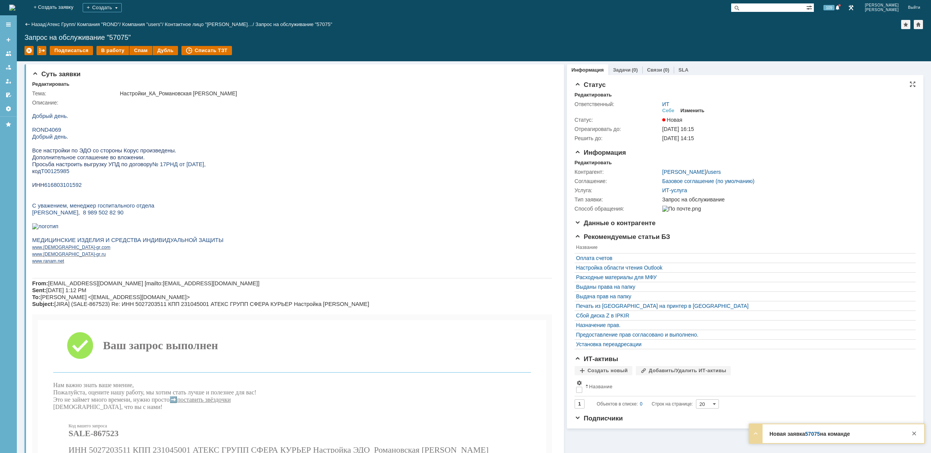
click at [695, 109] on div "Изменить" at bounding box center [693, 111] width 24 height 6
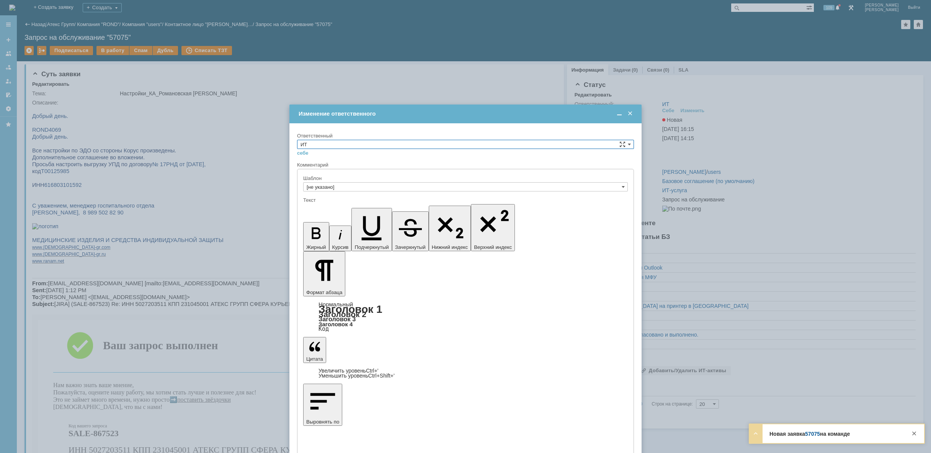
click at [389, 143] on input "ИТ" at bounding box center [465, 144] width 337 height 9
click at [338, 206] on span "АСУ" at bounding box center [466, 207] width 330 height 6
type input "АСУ"
